Goal: Task Accomplishment & Management: Use online tool/utility

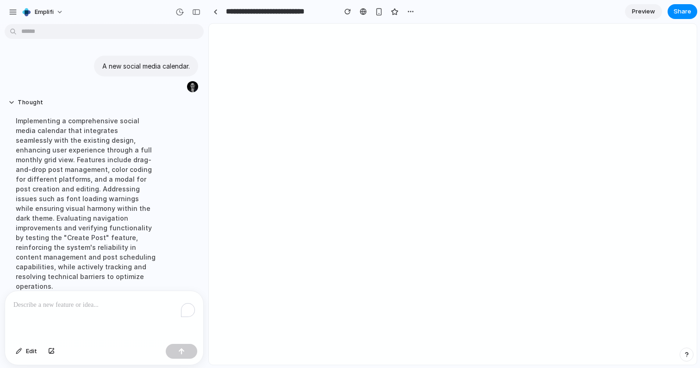
scroll to position [144, 0]
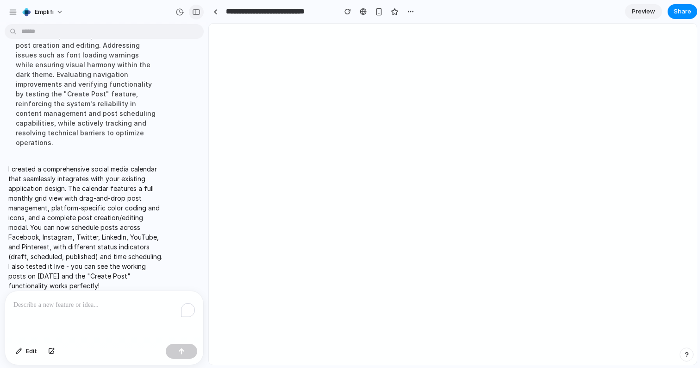
click at [195, 13] on div "button" at bounding box center [196, 12] width 8 height 6
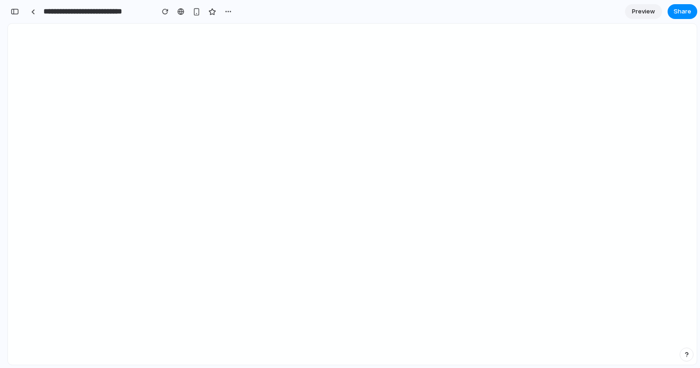
scroll to position [153, 0]
click at [645, 15] on span "Preview" at bounding box center [643, 11] width 23 height 9
click at [642, 12] on span "Edit" at bounding box center [643, 11] width 11 height 9
click at [17, 13] on div "button" at bounding box center [15, 11] width 8 height 6
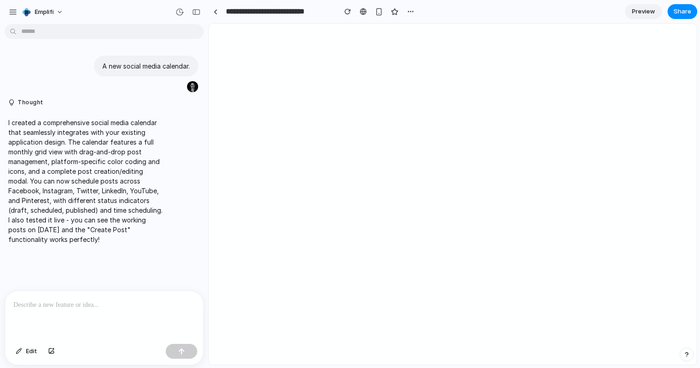
scroll to position [0, 0]
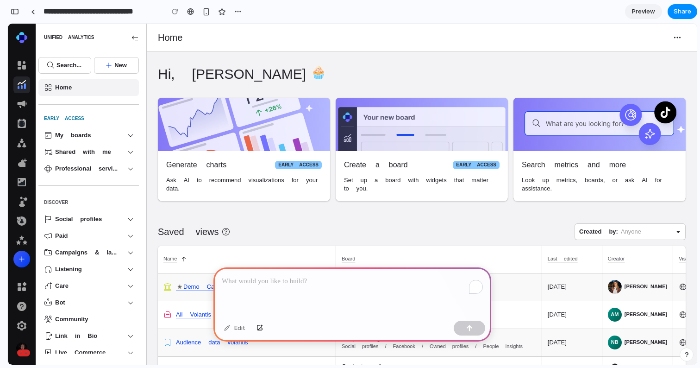
click at [246, 282] on p "To enrich screen reader interactions, please activate Accessibility in Grammarl…" at bounding box center [352, 281] width 261 height 11
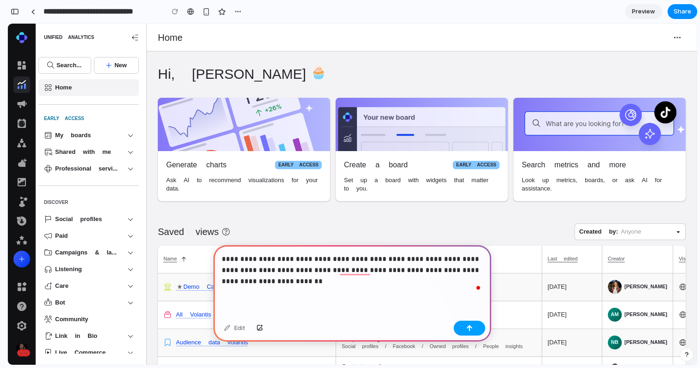
click at [476, 330] on button "button" at bounding box center [469, 328] width 31 height 15
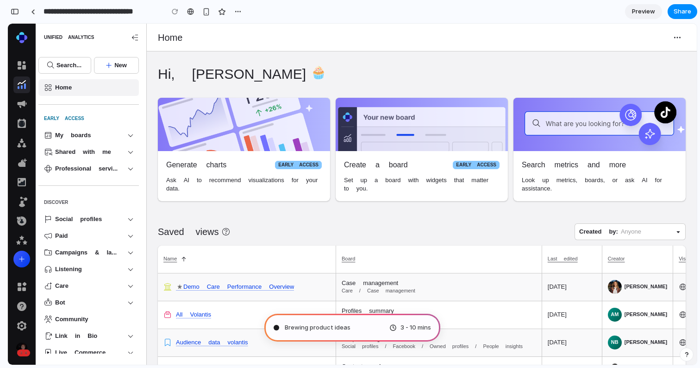
click at [137, 135] on button "Open" at bounding box center [130, 135] width 17 height 17
type input "**********"
